Goal: Task Accomplishment & Management: Complete application form

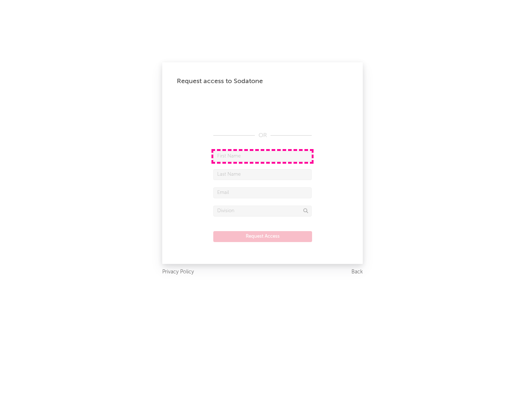
click at [262, 156] on input "text" at bounding box center [262, 156] width 98 height 11
type input "[PERSON_NAME]"
click at [262, 174] on input "text" at bounding box center [262, 174] width 98 height 11
type input "[PERSON_NAME]"
click at [262, 192] on input "text" at bounding box center [262, 192] width 98 height 11
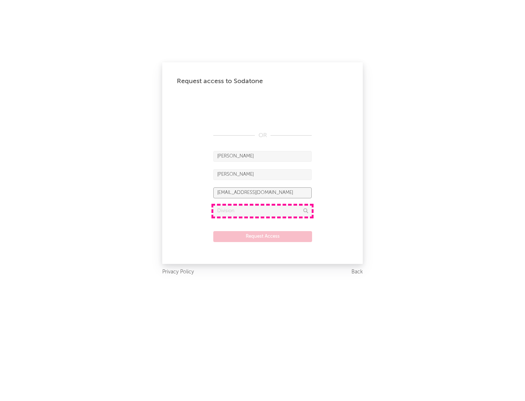
type input "[EMAIL_ADDRESS][DOMAIN_NAME]"
click at [262, 211] on input "text" at bounding box center [262, 211] width 98 height 11
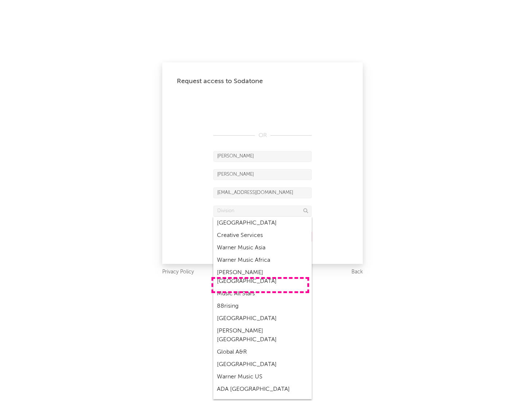
click at [260, 288] on div "Music All Stars" at bounding box center [262, 294] width 98 height 12
type input "Music All Stars"
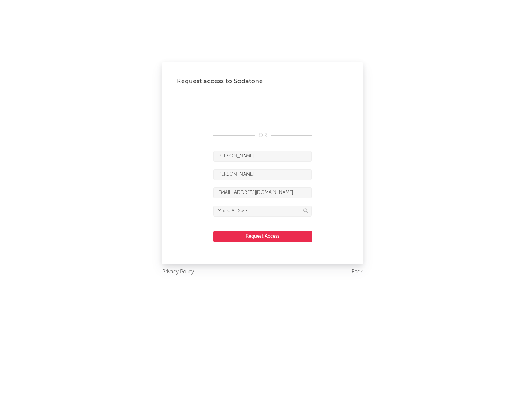
click at [262, 236] on button "Request Access" at bounding box center [262, 236] width 99 height 11
